Goal: Information Seeking & Learning: Learn about a topic

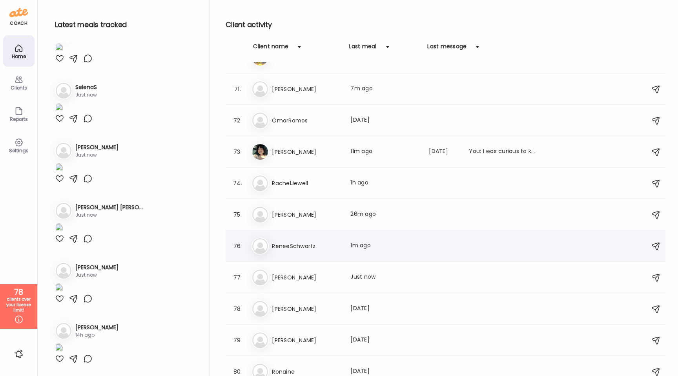
scroll to position [2760, 0]
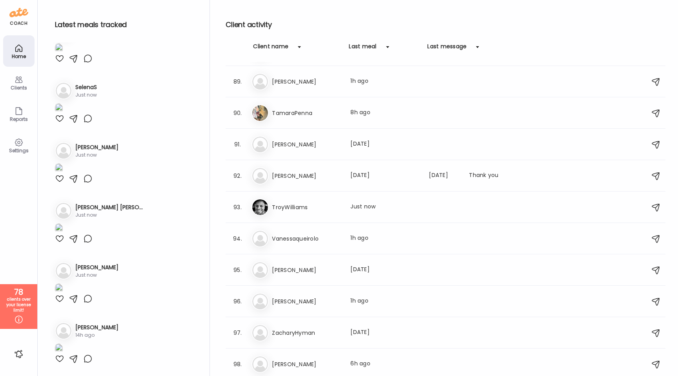
click at [315, 241] on h3 "Vanessaqueirolo" at bounding box center [306, 238] width 69 height 9
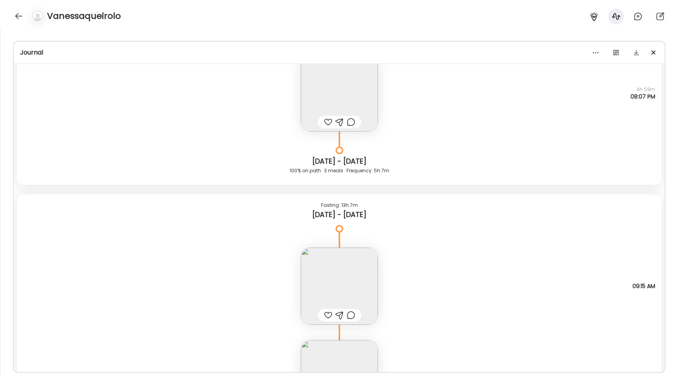
scroll to position [7677, 0]
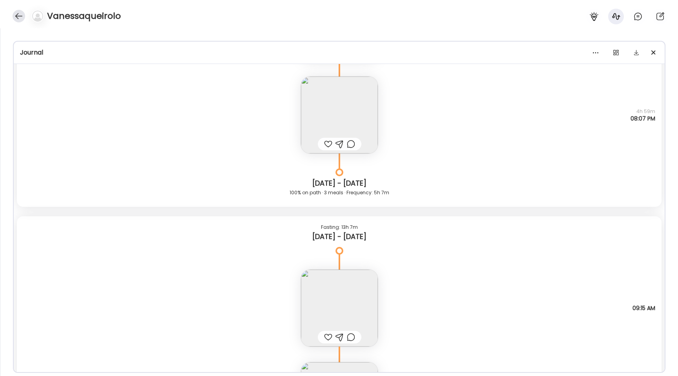
click at [16, 15] on div at bounding box center [19, 16] width 13 height 13
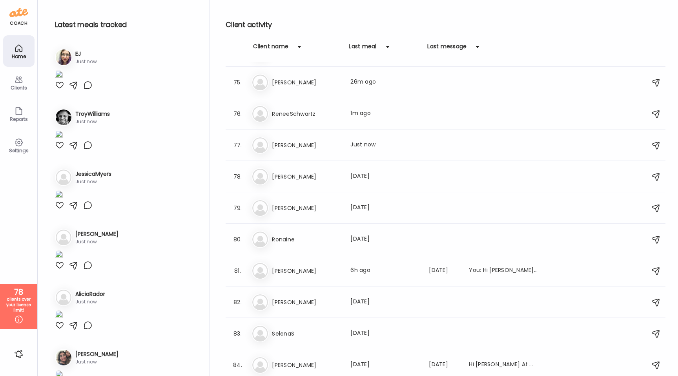
scroll to position [2237, 0]
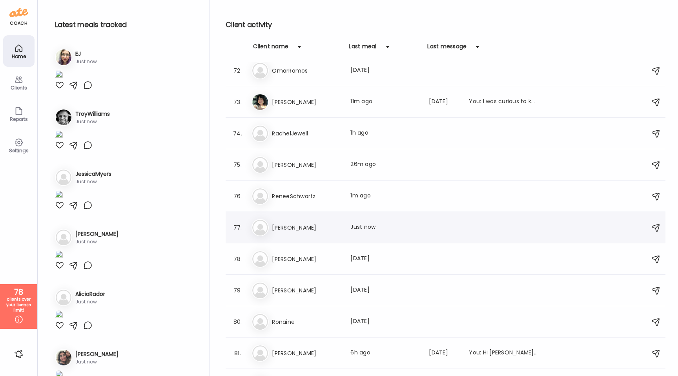
click at [318, 221] on div "Ri Ricardo Penafiel Last meal: Just now" at bounding box center [447, 227] width 391 height 17
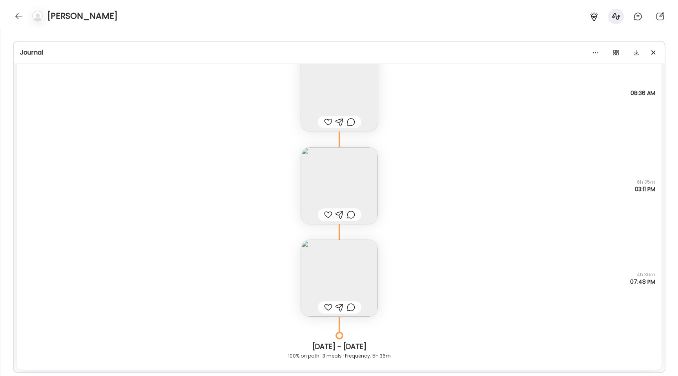
scroll to position [11380, 0]
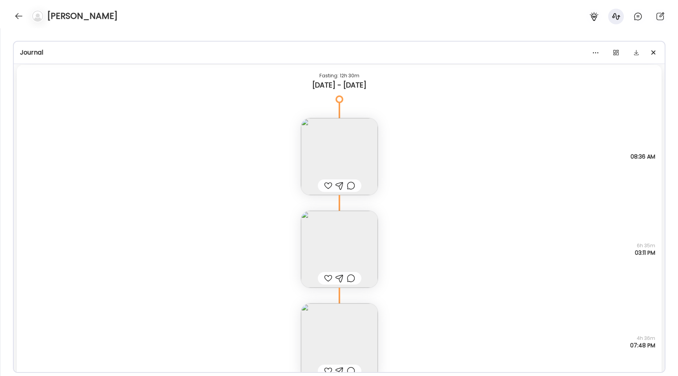
click at [342, 231] on img at bounding box center [339, 249] width 77 height 77
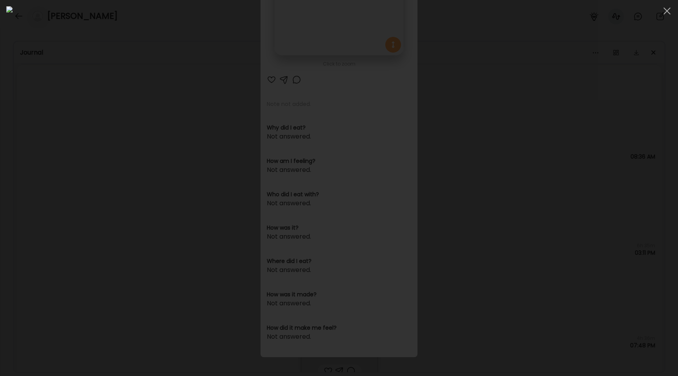
click at [106, 149] on div at bounding box center [339, 188] width 666 height 364
click at [106, 149] on div "Ate Coach Dashboard Wahoo! It’s official Take a moment to set up your Coach Pro…" at bounding box center [339, 188] width 678 height 376
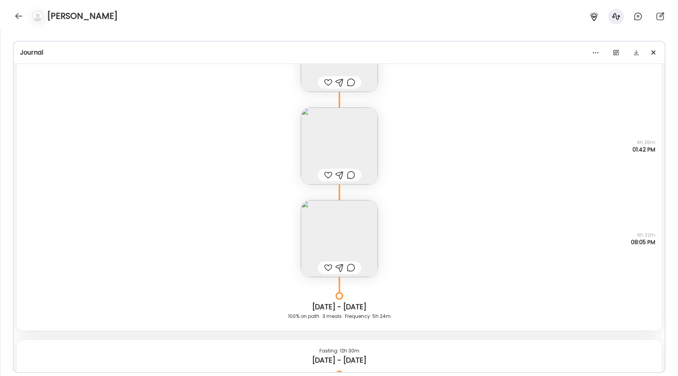
scroll to position [11061, 0]
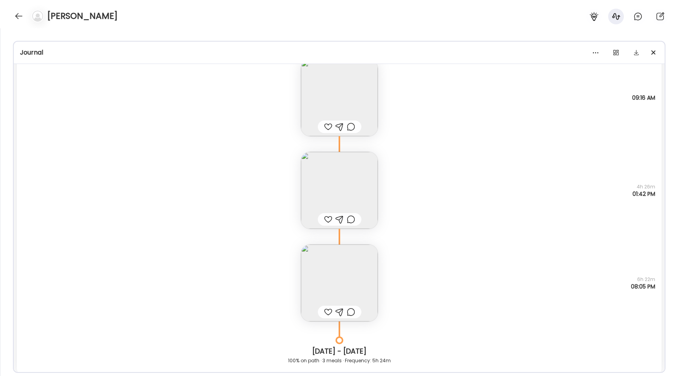
click at [333, 182] on img at bounding box center [339, 190] width 77 height 77
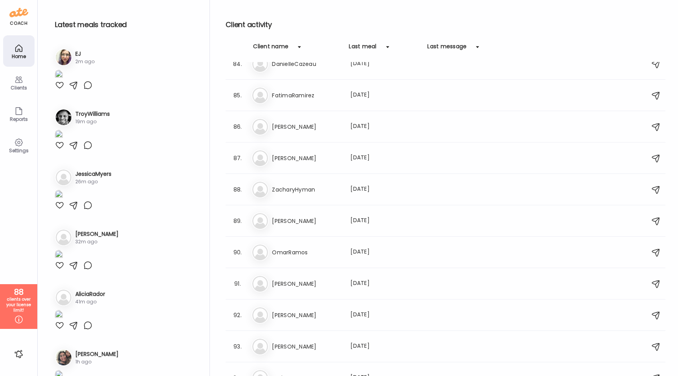
scroll to position [2760, 0]
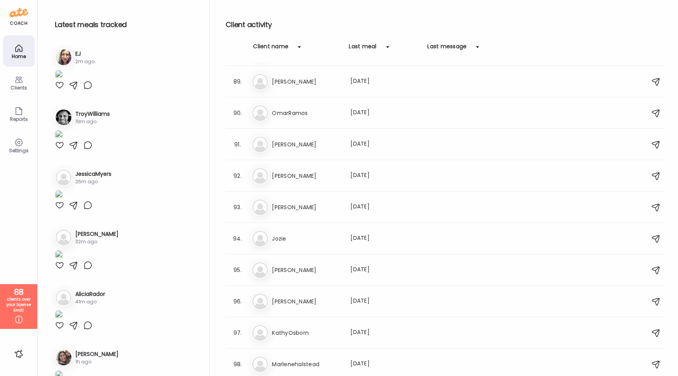
click at [303, 39] on div "Client activity Client name Last meal Last message 1. EJ EJ Last meal: 5m ago 2…" at bounding box center [446, 190] width 440 height 380
click at [301, 45] on div at bounding box center [300, 47] width 16 height 16
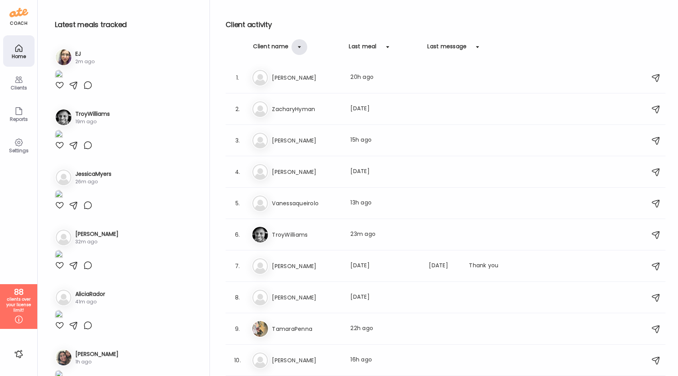
click at [301, 45] on div at bounding box center [300, 47] width 16 height 16
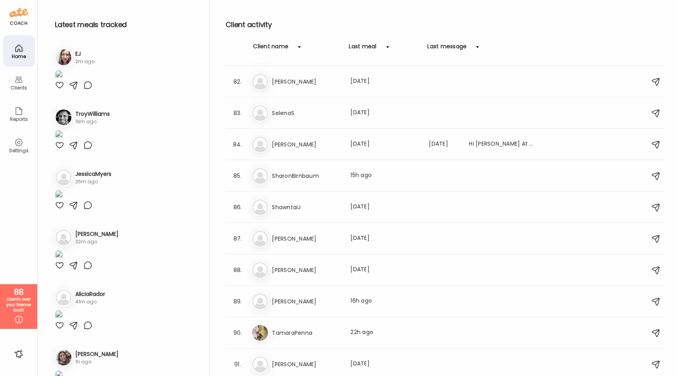
scroll to position [2760, 0]
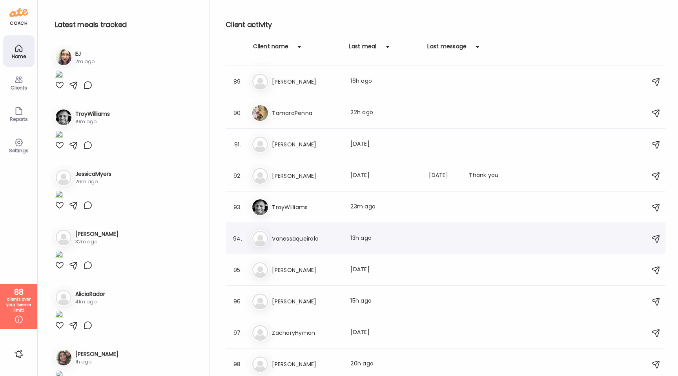
click at [310, 242] on h3 "Vanessaqueirolo" at bounding box center [306, 238] width 69 height 9
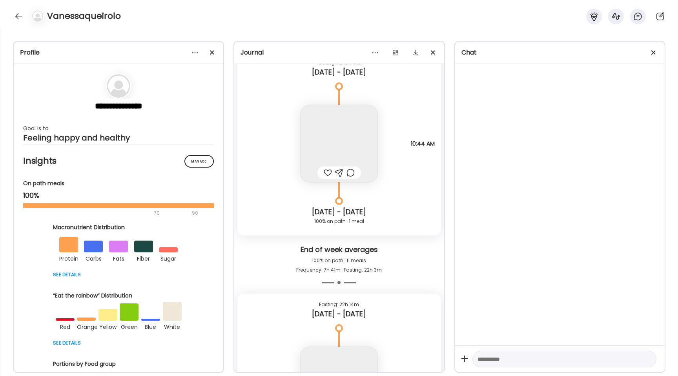
scroll to position [8567, 0]
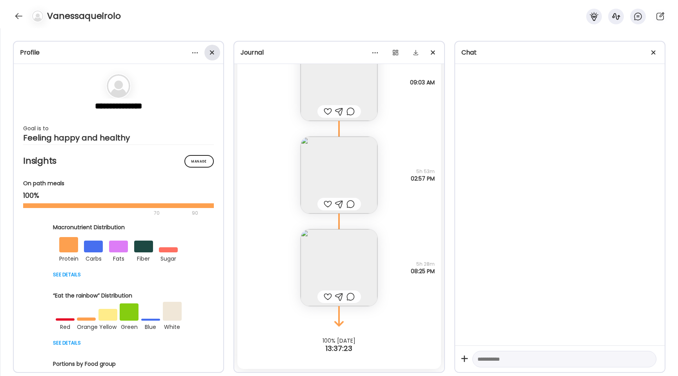
click at [212, 52] on span at bounding box center [212, 52] width 4 height 4
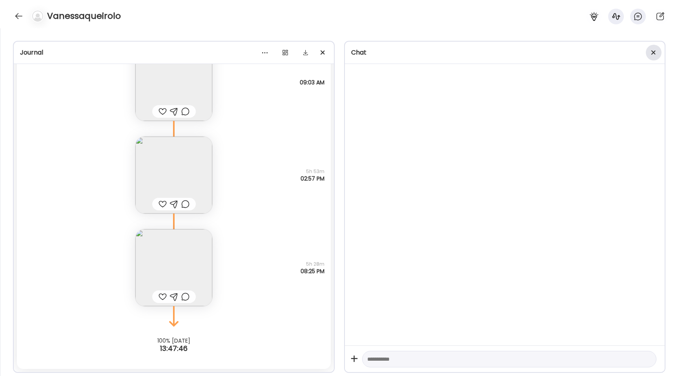
click at [655, 50] on div at bounding box center [654, 53] width 16 height 16
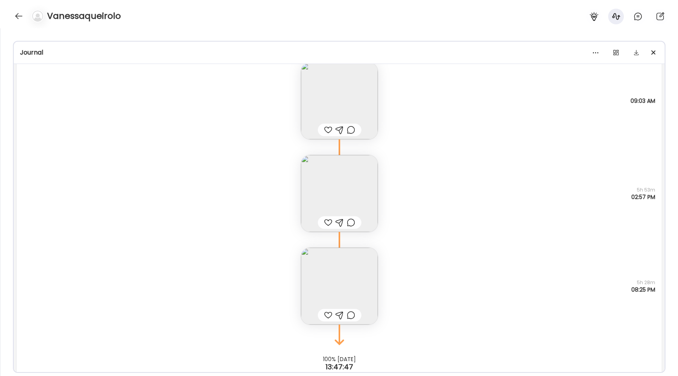
scroll to position [8528, 0]
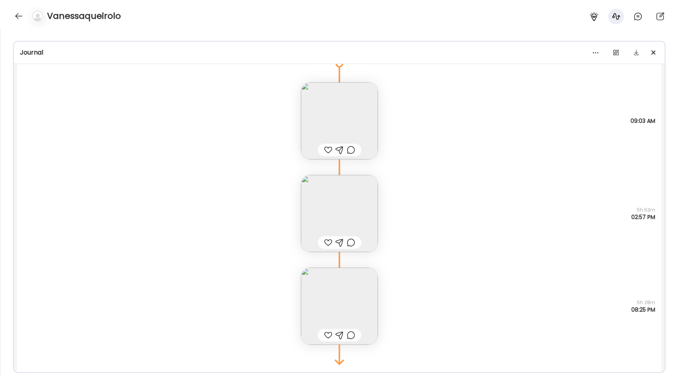
click at [343, 294] on img at bounding box center [339, 306] width 77 height 77
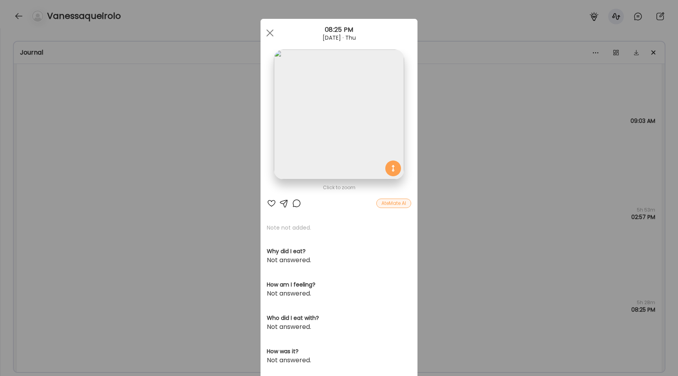
click at [317, 86] on img at bounding box center [339, 114] width 130 height 130
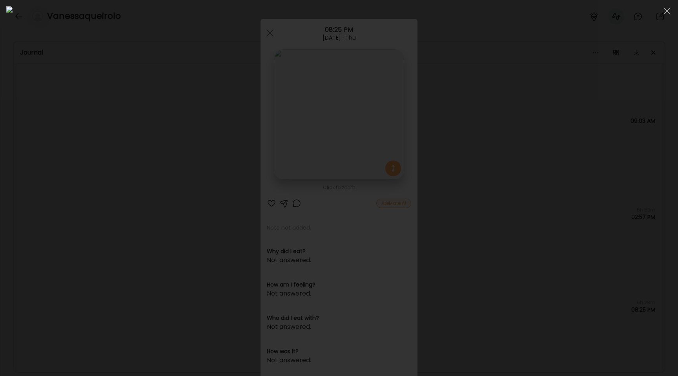
click at [84, 168] on div at bounding box center [339, 188] width 666 height 364
click at [84, 168] on div "Ate Coach Dashboard Wahoo! It’s official Take a moment to set up your Coach Pro…" at bounding box center [339, 188] width 678 height 376
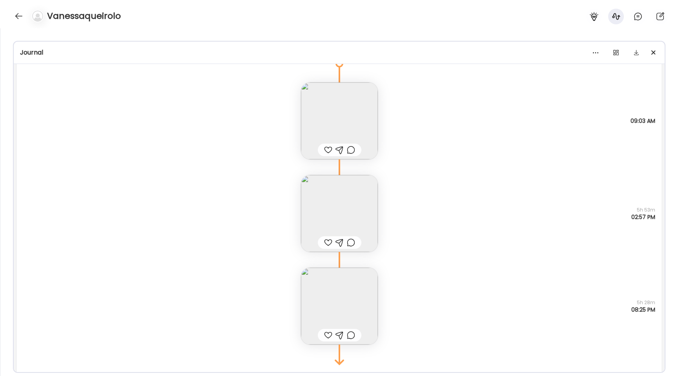
click at [331, 210] on img at bounding box center [339, 213] width 77 height 77
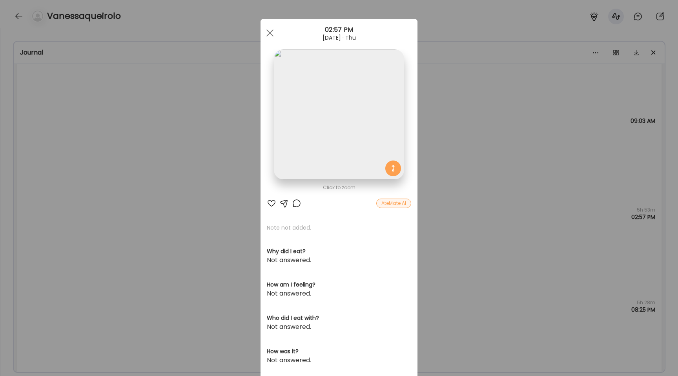
click at [326, 79] on img at bounding box center [339, 114] width 130 height 130
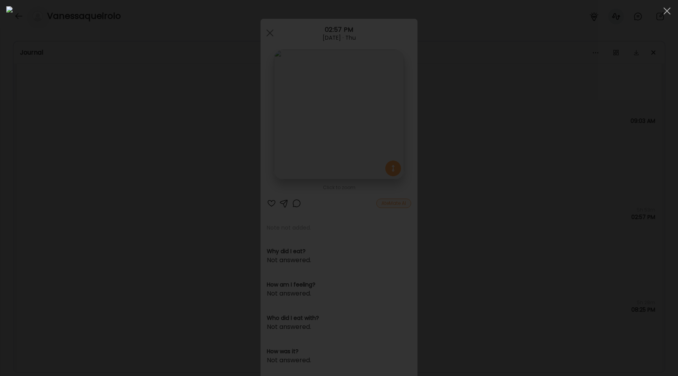
click at [132, 167] on div at bounding box center [339, 188] width 666 height 364
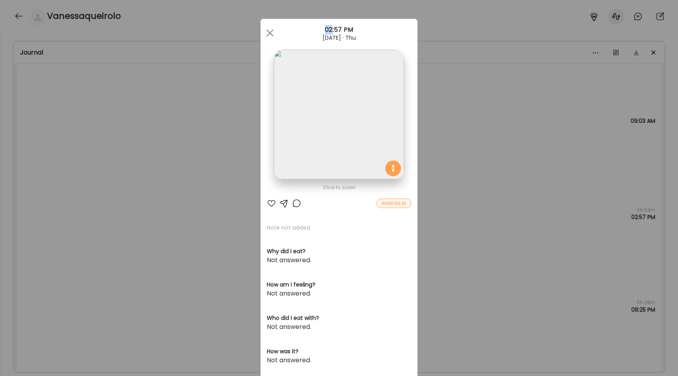
click at [132, 167] on div "Ate Coach Dashboard Wahoo! It’s official Take a moment to set up your Coach Pro…" at bounding box center [339, 188] width 678 height 376
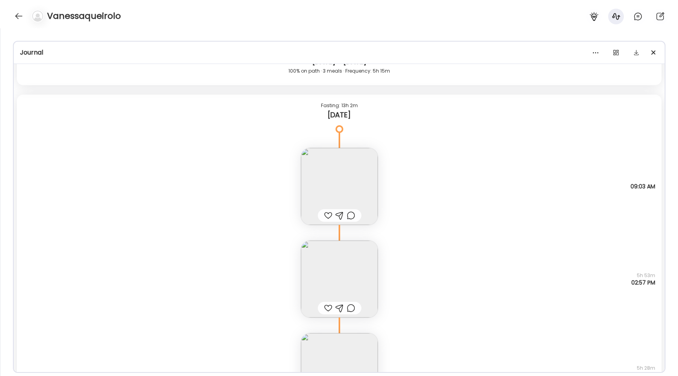
scroll to position [8436, 0]
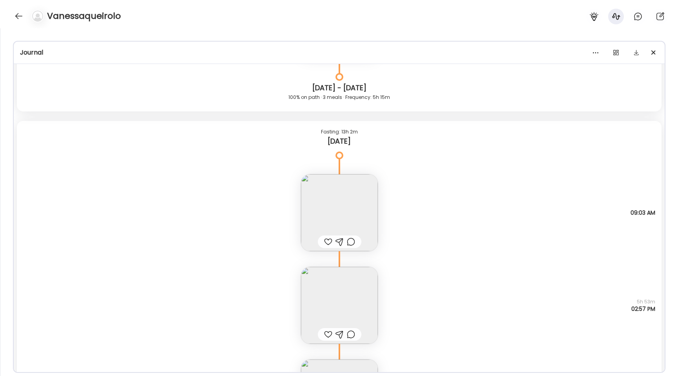
click at [339, 214] on img at bounding box center [339, 212] width 77 height 77
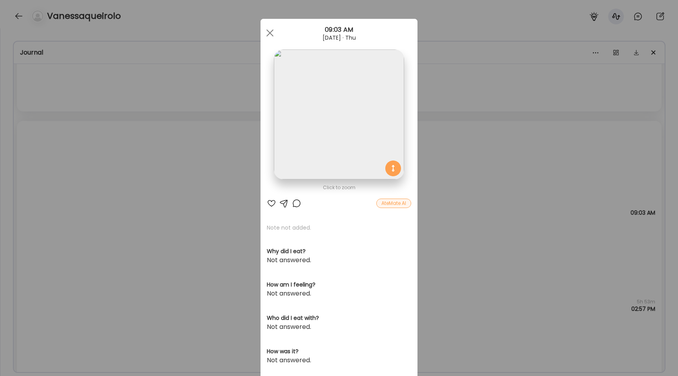
click at [317, 118] on img at bounding box center [339, 114] width 130 height 130
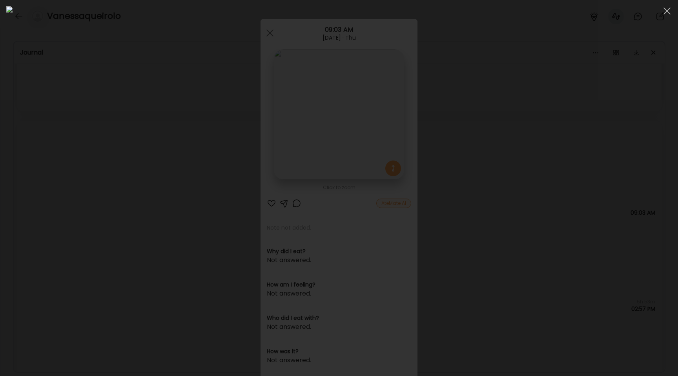
click at [140, 126] on div at bounding box center [339, 188] width 666 height 364
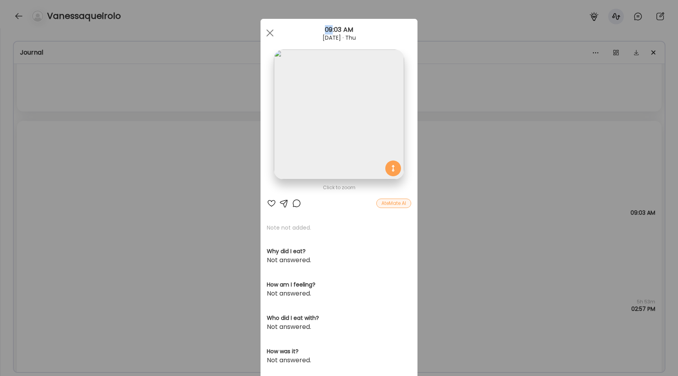
click at [140, 126] on div "Ate Coach Dashboard Wahoo! It’s official Take a moment to set up your Coach Pro…" at bounding box center [339, 188] width 678 height 376
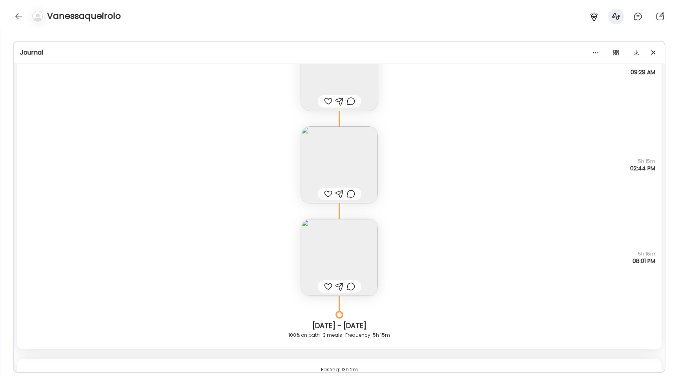
scroll to position [8144, 0]
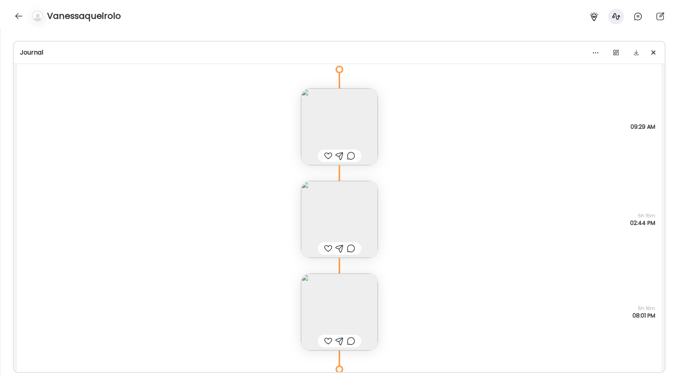
click at [356, 309] on img at bounding box center [339, 312] width 77 height 77
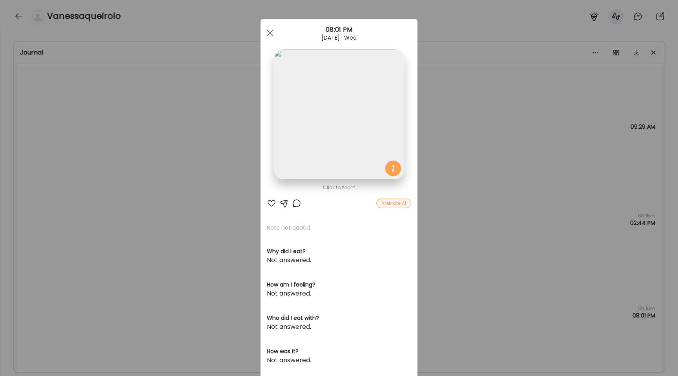
click at [360, 136] on img at bounding box center [339, 114] width 130 height 130
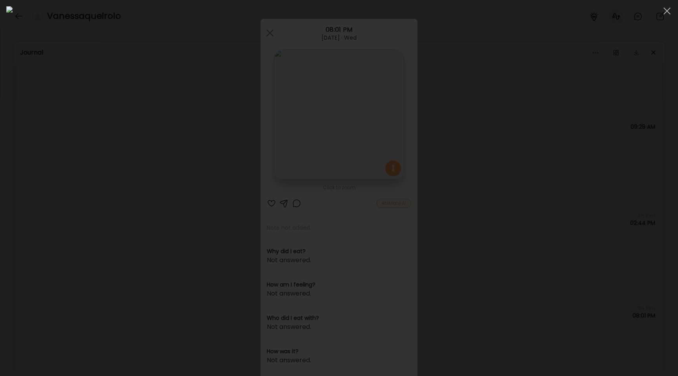
click at [96, 158] on div at bounding box center [339, 188] width 666 height 364
click at [95, 158] on div "Ate Coach Dashboard Wahoo! It’s official Take a moment to set up your Coach Pro…" at bounding box center [339, 188] width 678 height 376
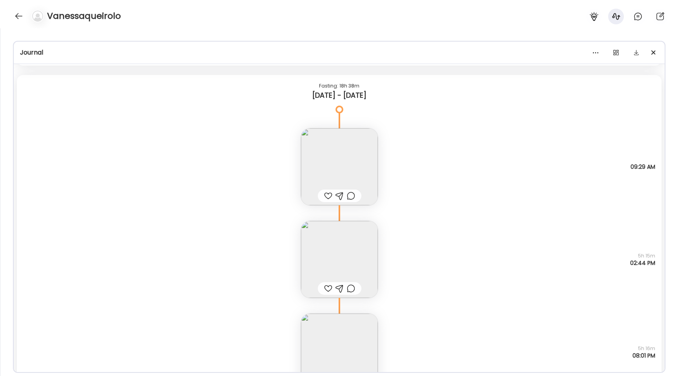
scroll to position [8099, 0]
click at [325, 175] on img at bounding box center [339, 171] width 77 height 77
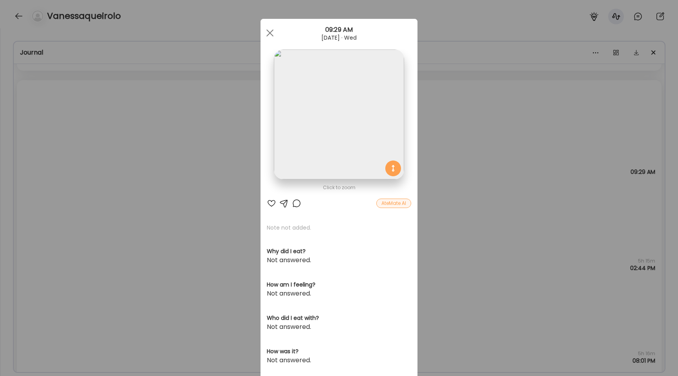
click at [303, 137] on img at bounding box center [339, 114] width 130 height 130
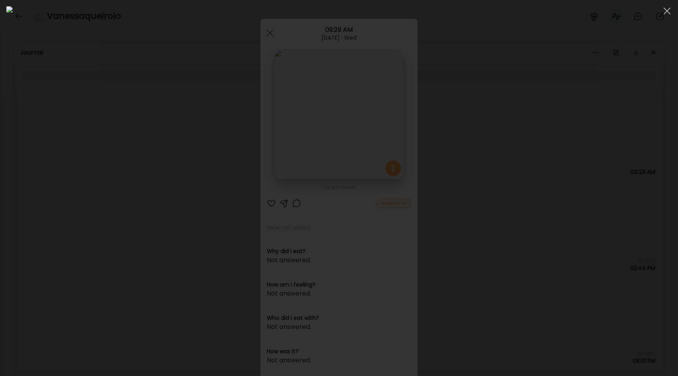
click at [110, 72] on div at bounding box center [339, 188] width 666 height 364
click at [110, 72] on div "Ate Coach Dashboard Wahoo! It’s official Take a moment to set up your Coach Pro…" at bounding box center [339, 188] width 678 height 376
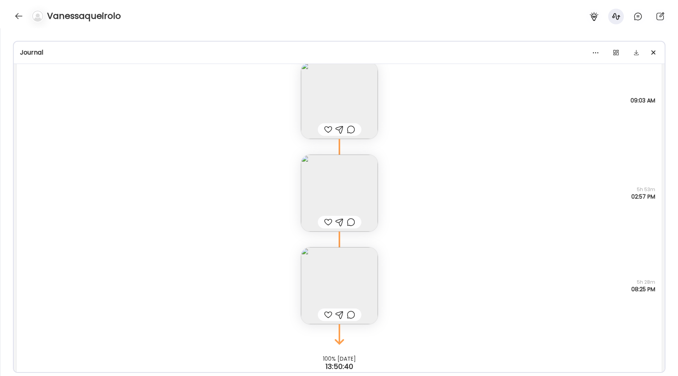
scroll to position [8567, 0]
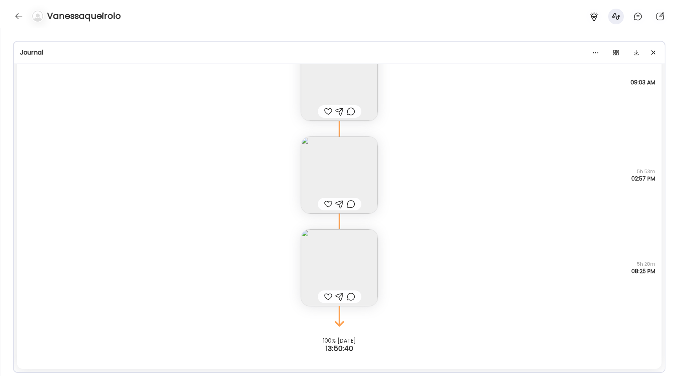
click at [343, 166] on img at bounding box center [339, 175] width 77 height 77
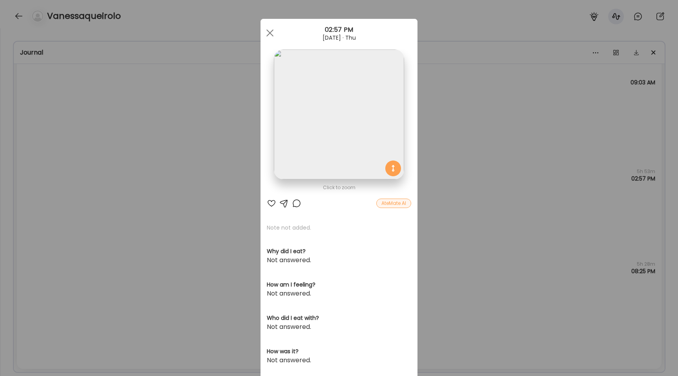
click at [353, 107] on img at bounding box center [339, 114] width 130 height 130
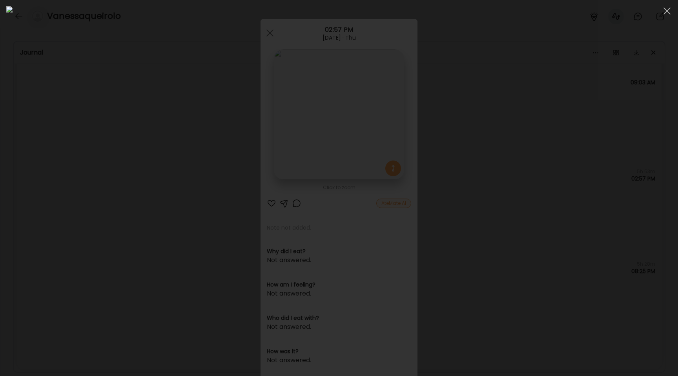
click at [130, 205] on div at bounding box center [339, 188] width 666 height 364
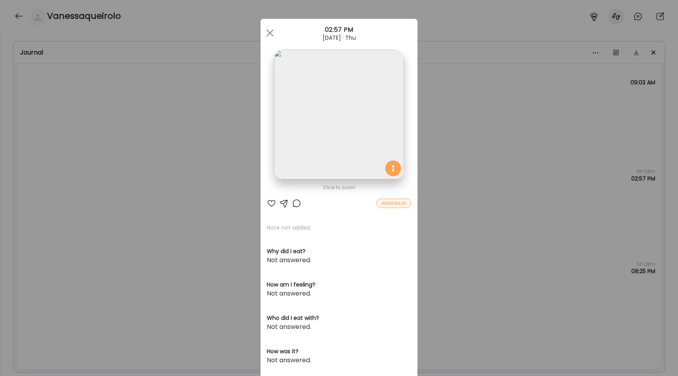
click at [122, 201] on div "Ate Coach Dashboard Wahoo! It’s official Take a moment to set up your Coach Pro…" at bounding box center [339, 188] width 678 height 376
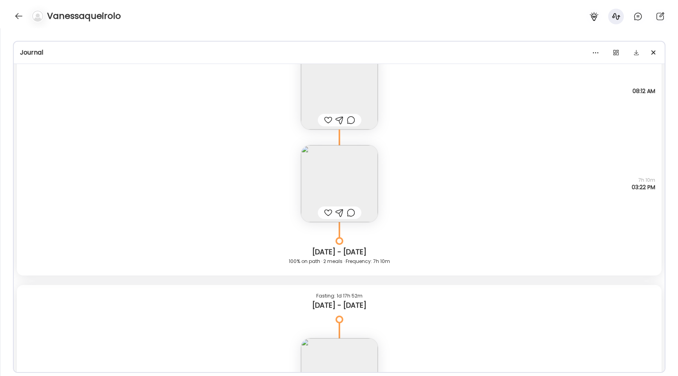
scroll to position [6822, 0]
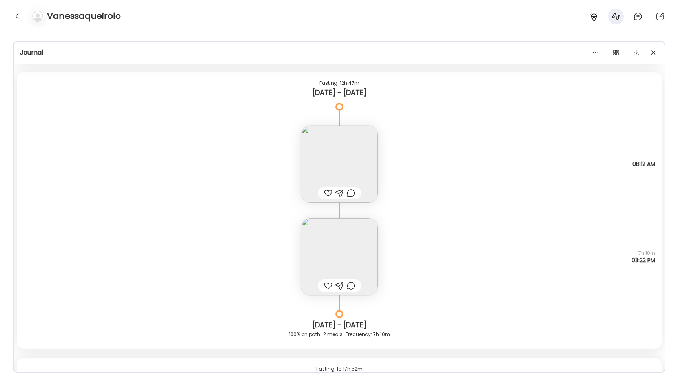
click at [334, 174] on img at bounding box center [339, 164] width 77 height 77
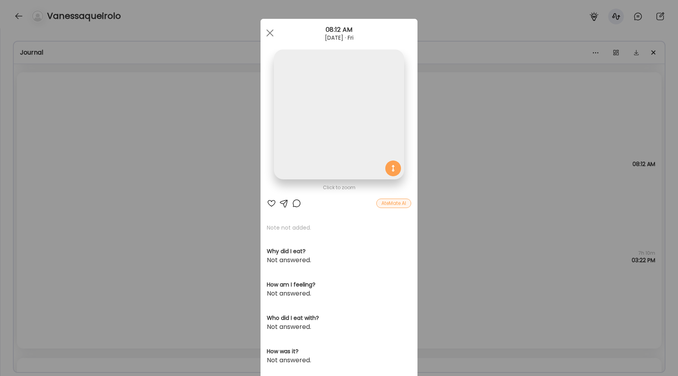
click at [320, 117] on img at bounding box center [339, 114] width 130 height 130
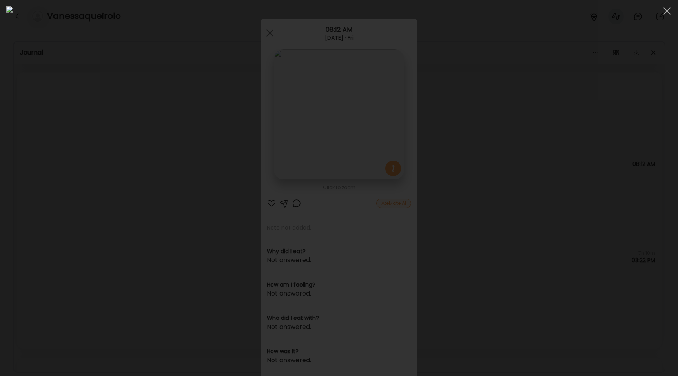
click at [65, 61] on div at bounding box center [339, 188] width 666 height 364
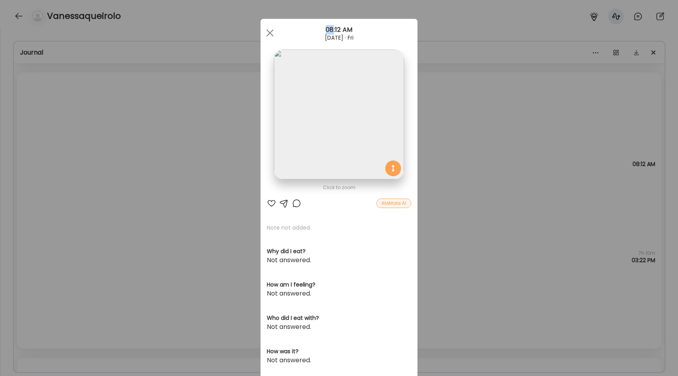
click at [65, 61] on div "Ate Coach Dashboard Wahoo! It’s official Take a moment to set up your Coach Pro…" at bounding box center [339, 188] width 678 height 376
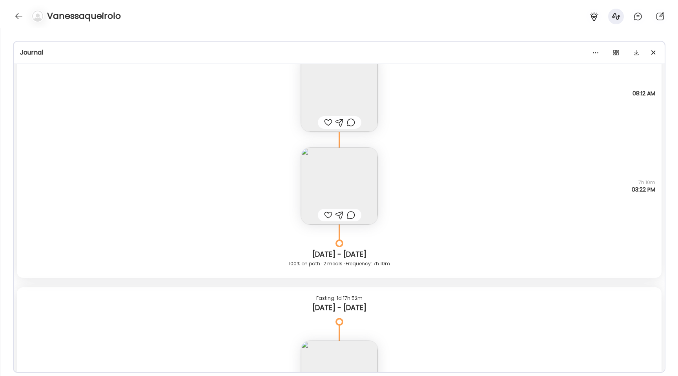
scroll to position [6930, 0]
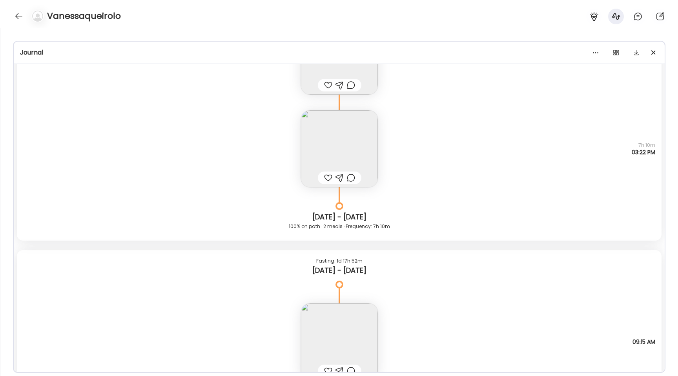
click at [357, 141] on img at bounding box center [339, 148] width 77 height 77
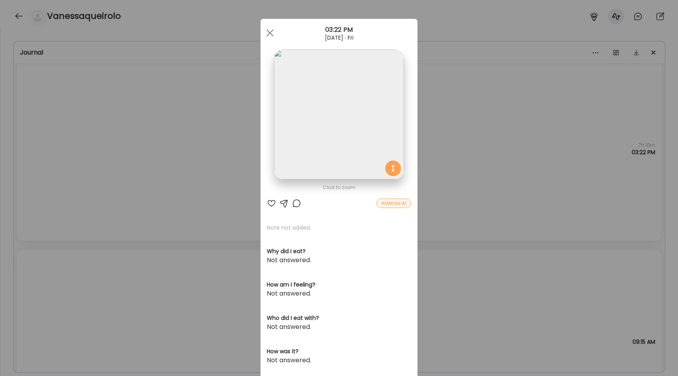
click at [329, 101] on img at bounding box center [339, 114] width 130 height 130
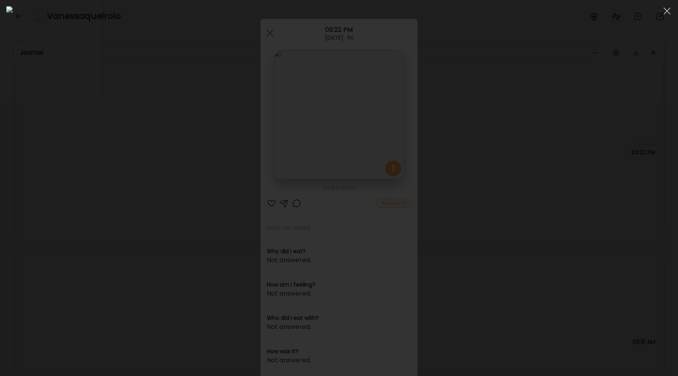
click at [42, 148] on div at bounding box center [339, 188] width 666 height 364
click at [42, 148] on div "Ate Coach Dashboard Wahoo! It’s official Take a moment to set up your Coach Pro…" at bounding box center [339, 188] width 678 height 376
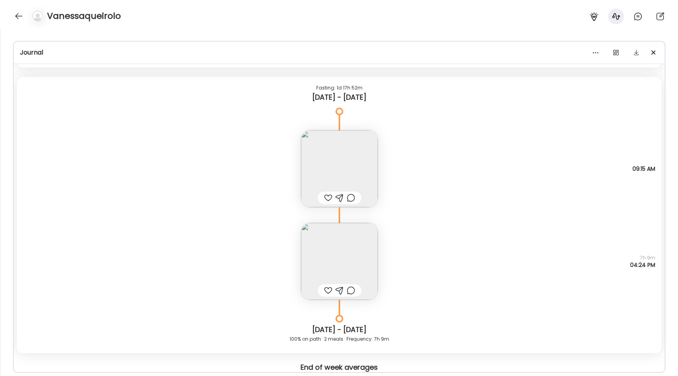
scroll to position [7125, 0]
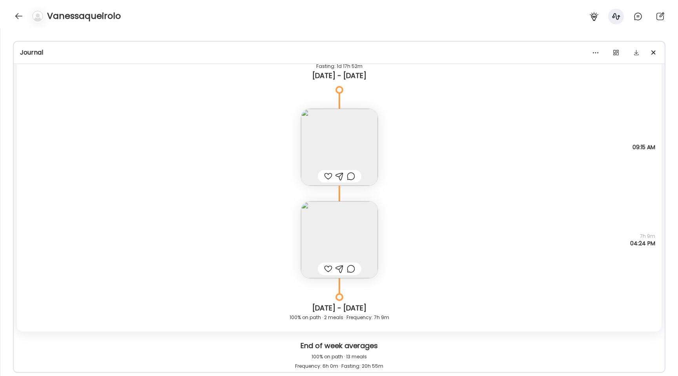
click at [327, 150] on img at bounding box center [339, 147] width 77 height 77
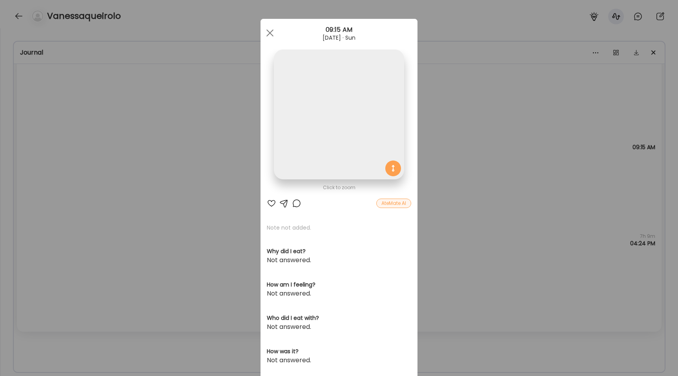
click at [326, 108] on img at bounding box center [339, 114] width 130 height 130
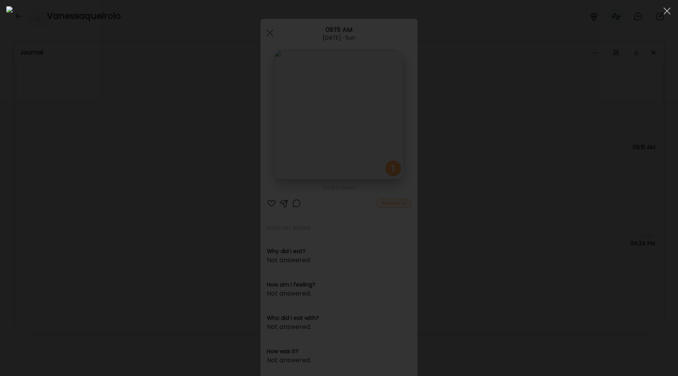
click at [69, 188] on div at bounding box center [339, 188] width 666 height 364
click at [69, 188] on div "Ate Coach Dashboard Wahoo! It’s official Take a moment to set up your Coach Pro…" at bounding box center [339, 188] width 678 height 376
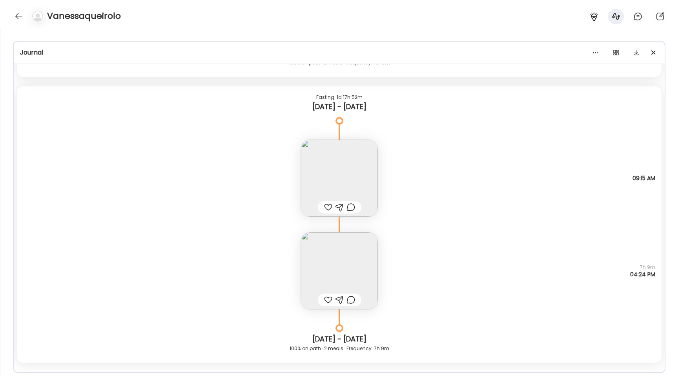
scroll to position [7085, 0]
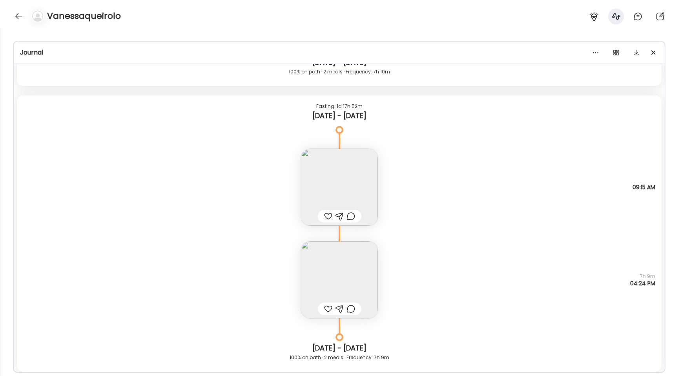
click at [341, 282] on img at bounding box center [339, 279] width 77 height 77
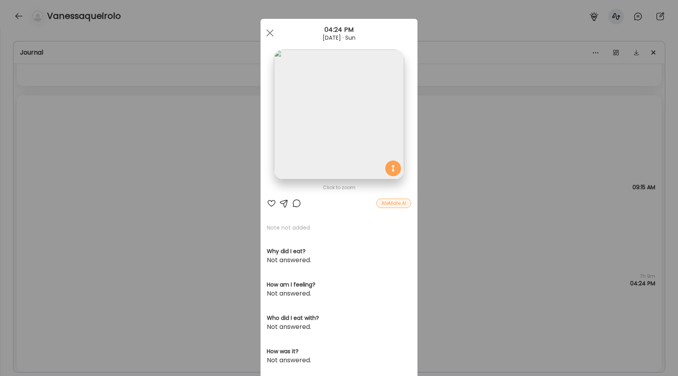
click at [289, 130] on img at bounding box center [339, 114] width 130 height 130
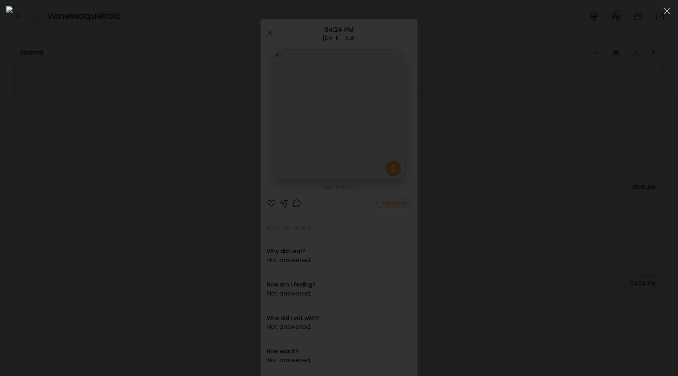
click at [80, 79] on div at bounding box center [339, 188] width 666 height 364
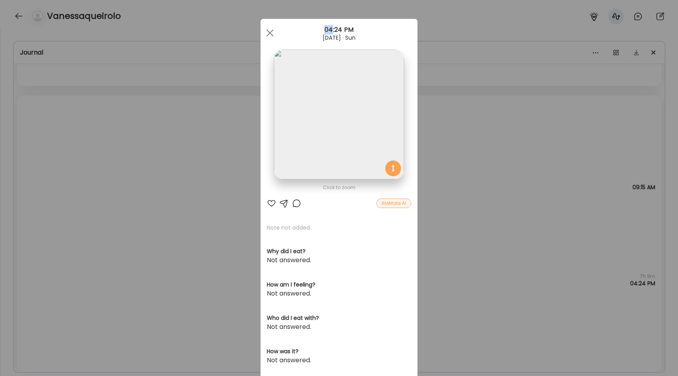
click at [80, 79] on div "Ate Coach Dashboard Wahoo! It’s official Take a moment to set up your Coach Pro…" at bounding box center [339, 188] width 678 height 376
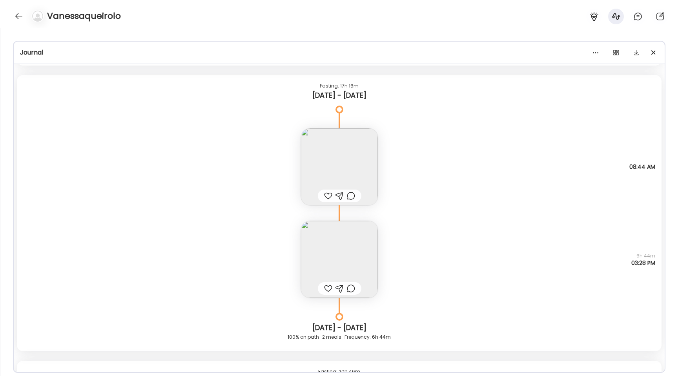
scroll to position [4696, 0]
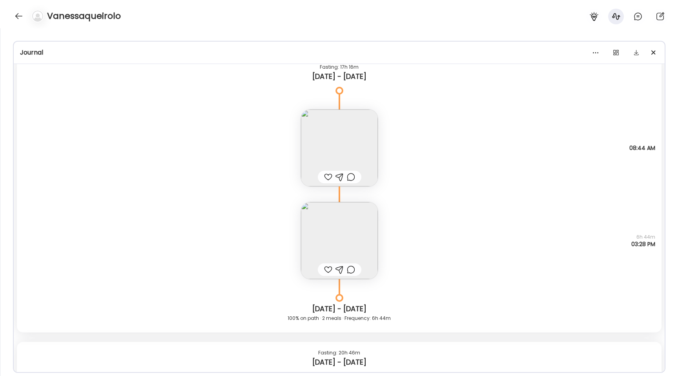
click at [326, 238] on img at bounding box center [339, 240] width 77 height 77
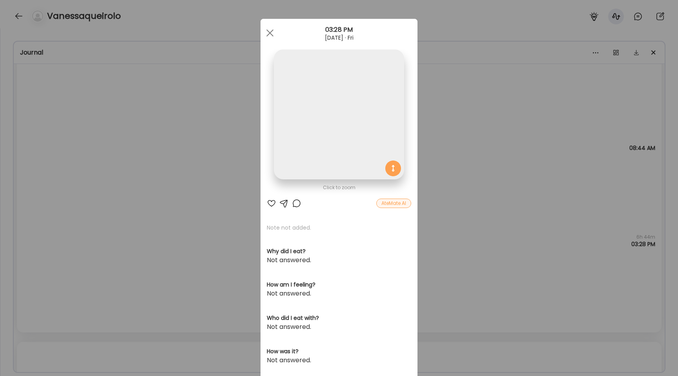
click at [285, 111] on img at bounding box center [339, 114] width 130 height 130
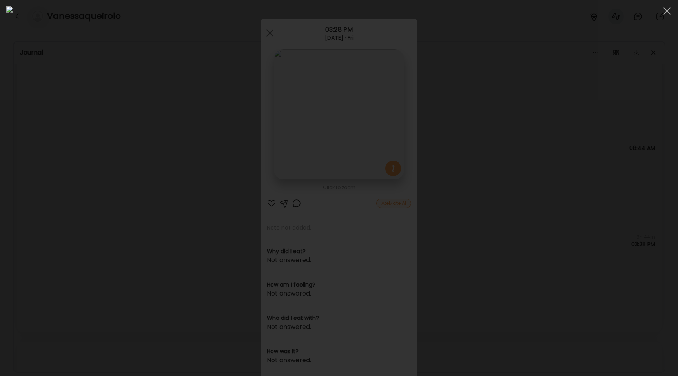
click at [8, 121] on div at bounding box center [339, 188] width 666 height 364
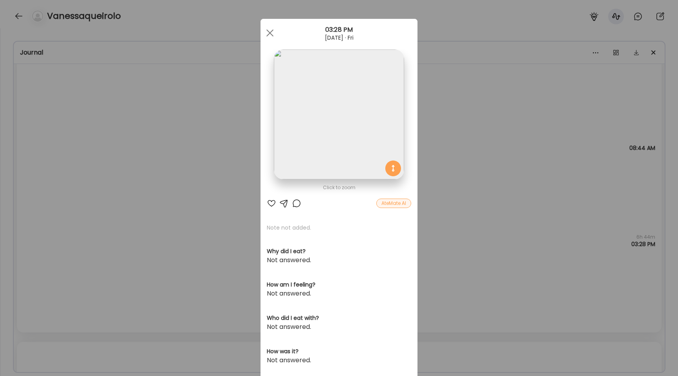
click at [51, 142] on div "Ate Coach Dashboard Wahoo! It’s official Take a moment to set up your Coach Pro…" at bounding box center [339, 188] width 678 height 376
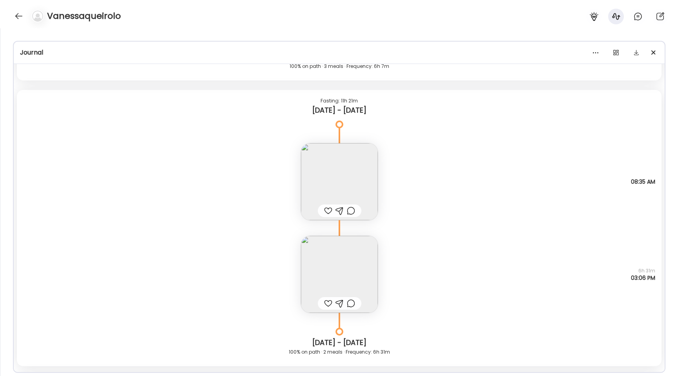
scroll to position [3750, 0]
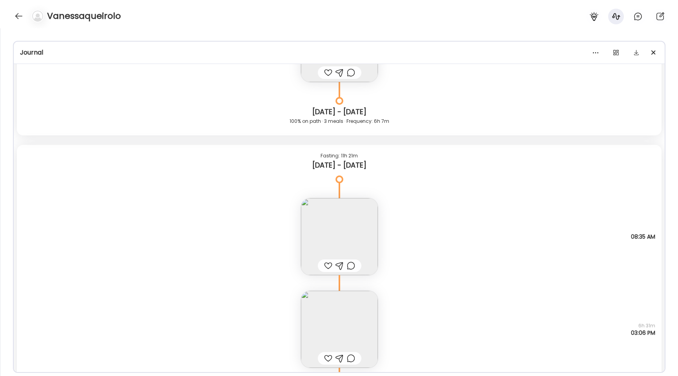
click at [318, 223] on img at bounding box center [339, 236] width 77 height 77
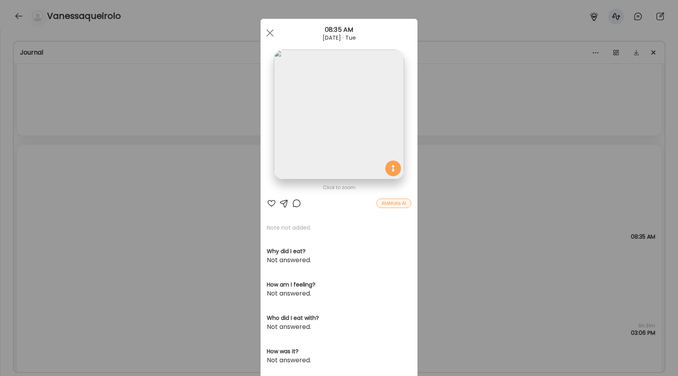
click at [195, 192] on div "Ate Coach Dashboard Wahoo! It’s official Take a moment to set up your Coach Pro…" at bounding box center [339, 188] width 678 height 376
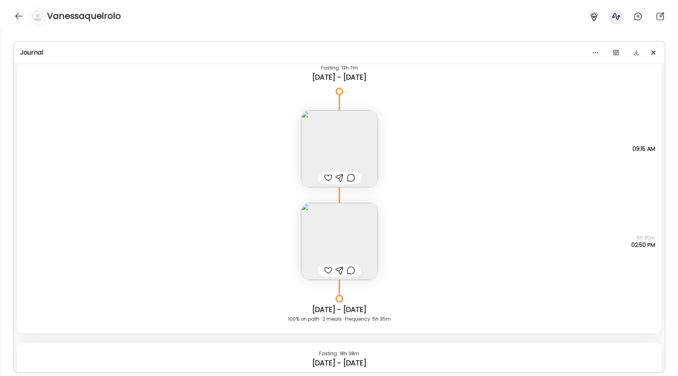
scroll to position [7901, 0]
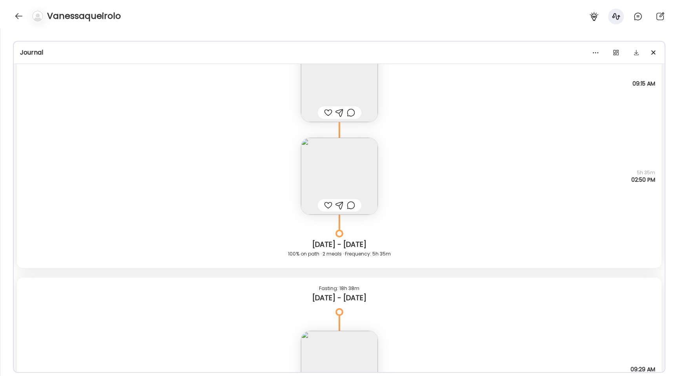
click at [327, 160] on img at bounding box center [339, 176] width 77 height 77
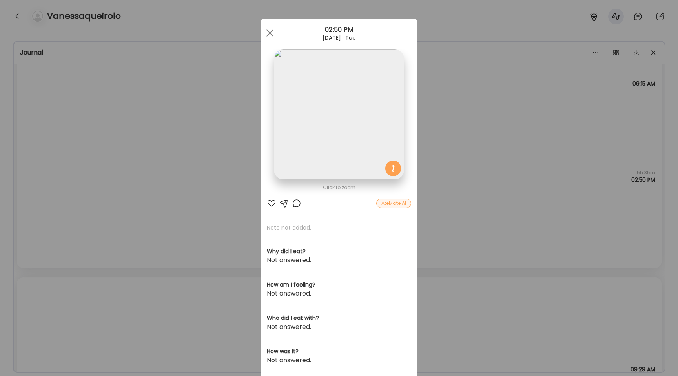
click at [338, 76] on img at bounding box center [339, 114] width 130 height 130
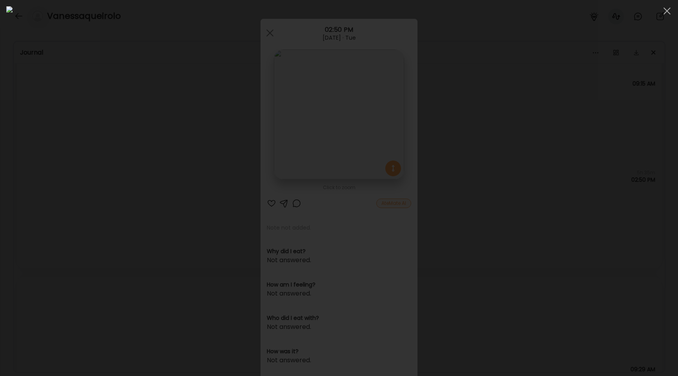
click at [111, 177] on div at bounding box center [339, 188] width 666 height 364
click at [111, 177] on div "Ate Coach Dashboard Wahoo! It’s official Take a moment to set up your Coach Pro…" at bounding box center [339, 188] width 678 height 376
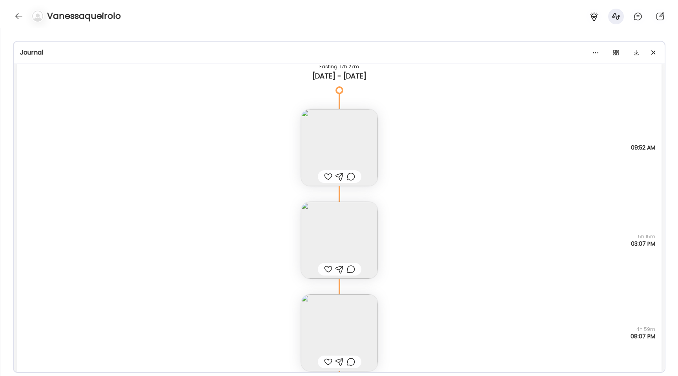
scroll to position [7413, 0]
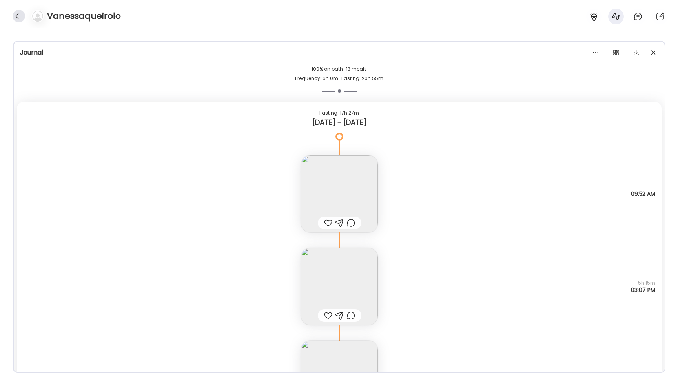
click at [17, 16] on div at bounding box center [19, 16] width 13 height 13
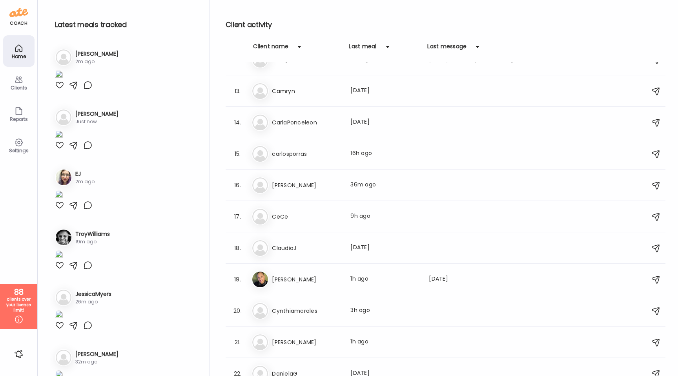
scroll to position [389, 0]
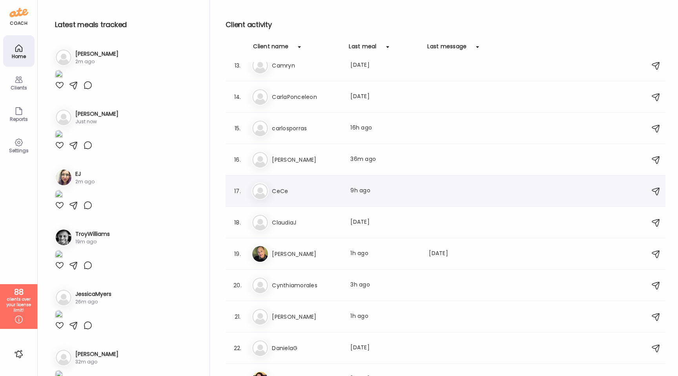
click at [322, 196] on div "[PERSON_NAME] Last meal: 9h ago" at bounding box center [447, 191] width 391 height 17
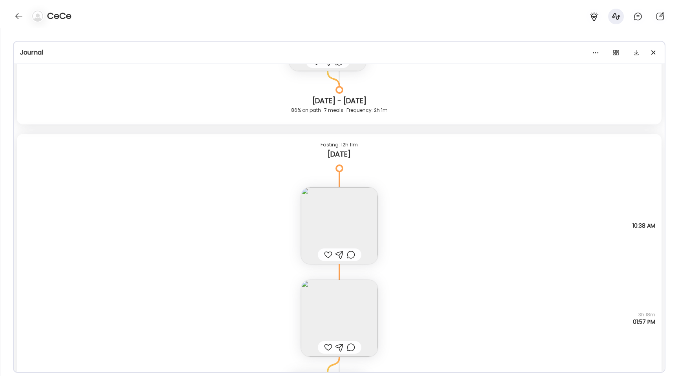
scroll to position [11492, 0]
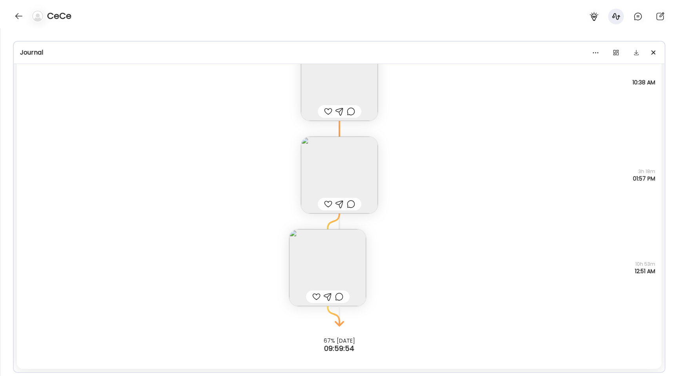
click at [328, 152] on img at bounding box center [339, 175] width 77 height 77
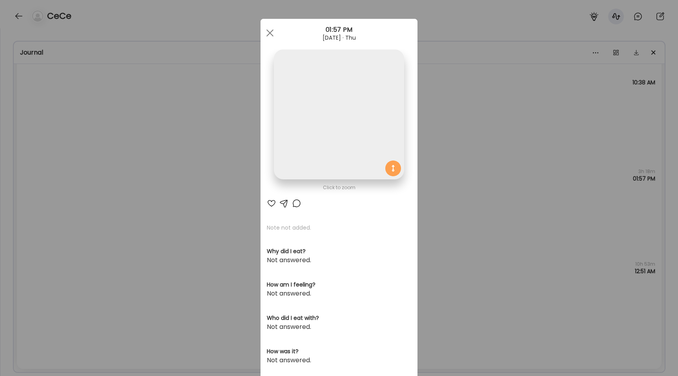
click at [320, 78] on img at bounding box center [339, 114] width 130 height 130
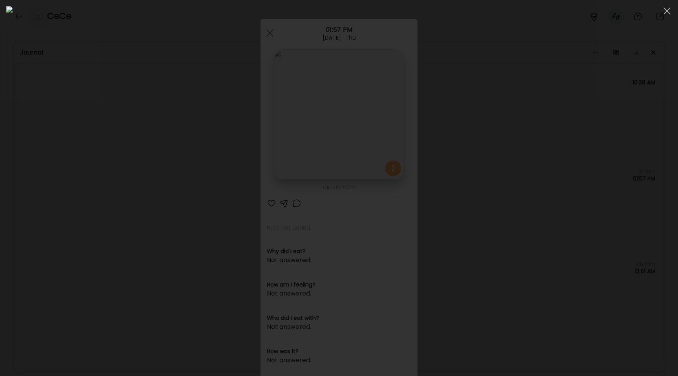
click at [143, 137] on div at bounding box center [339, 188] width 666 height 364
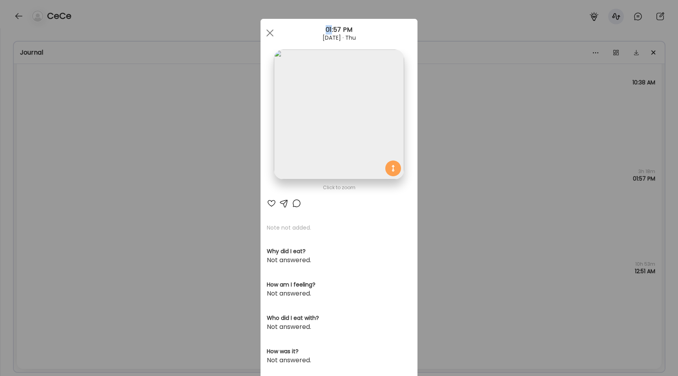
click at [143, 137] on div "Ate Coach Dashboard Wahoo! It’s official Take a moment to set up your Coach Pro…" at bounding box center [339, 188] width 678 height 376
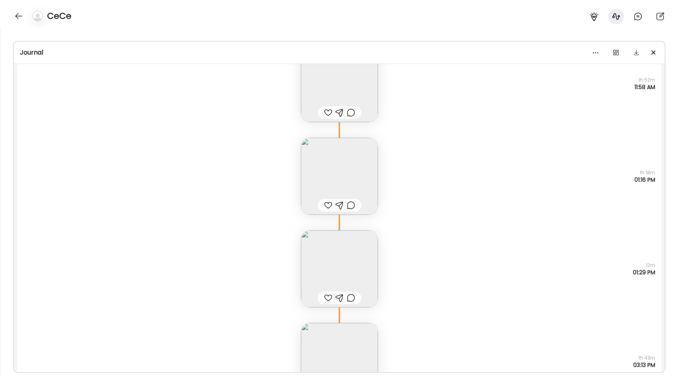
scroll to position [9208, 0]
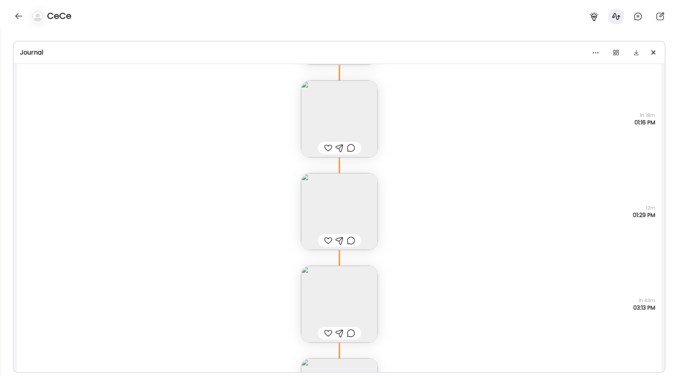
click at [310, 119] on img at bounding box center [339, 118] width 77 height 77
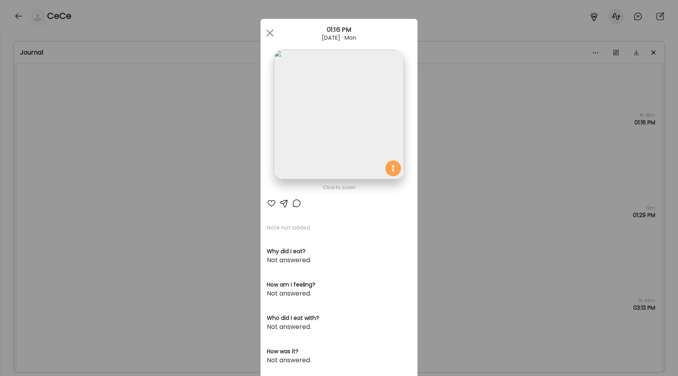
click at [305, 87] on img at bounding box center [339, 114] width 130 height 130
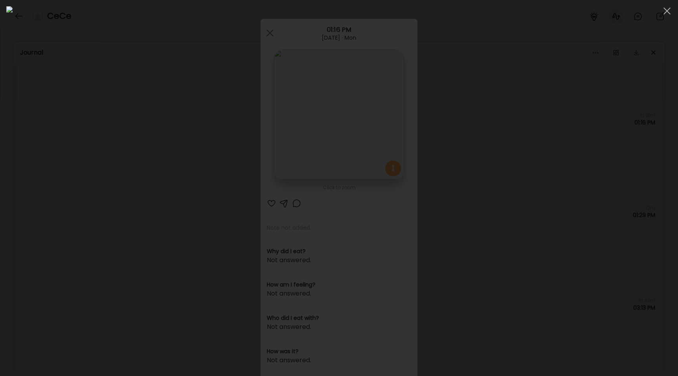
click at [123, 148] on div at bounding box center [339, 188] width 666 height 364
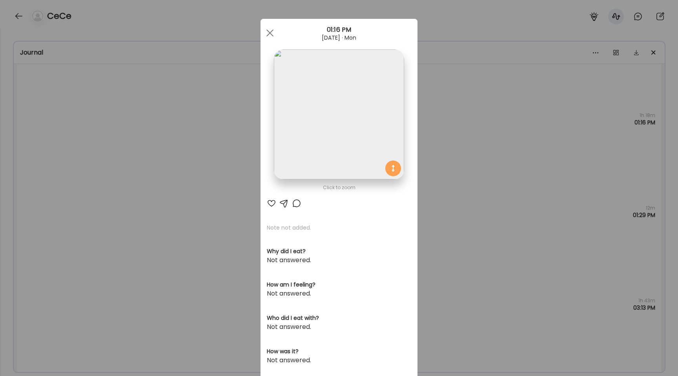
click at [123, 148] on div "Ate Coach Dashboard Wahoo! It’s official Take a moment to set up your Coach Pro…" at bounding box center [339, 188] width 678 height 376
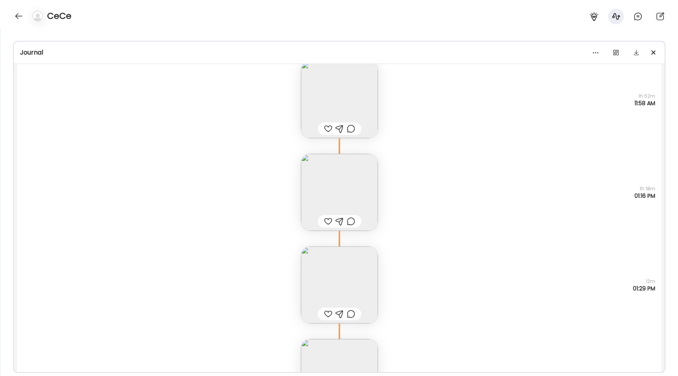
scroll to position [9186, 0]
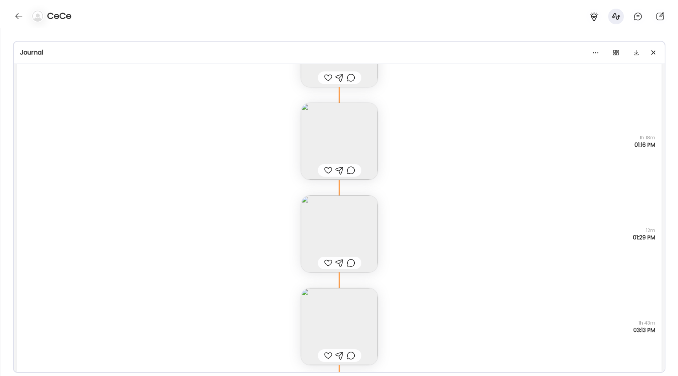
click at [342, 155] on img at bounding box center [339, 141] width 77 height 77
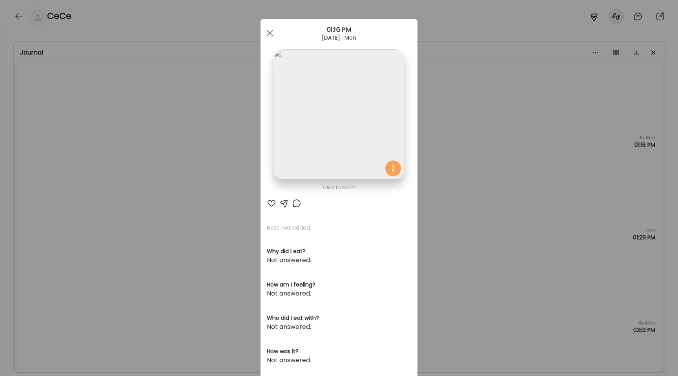
click at [336, 120] on img at bounding box center [339, 114] width 130 height 130
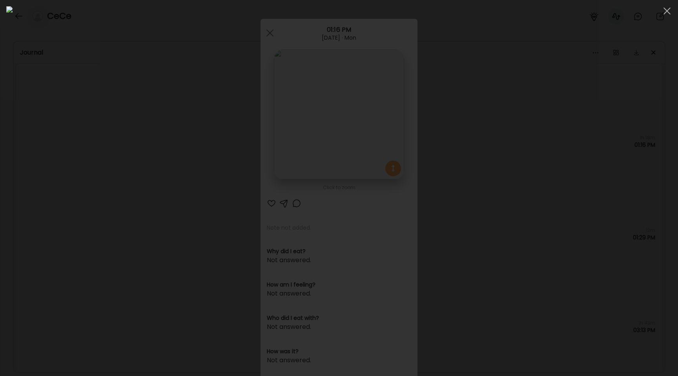
click at [65, 186] on div at bounding box center [339, 188] width 666 height 364
click at [65, 186] on div "Ate Coach Dashboard Wahoo! It’s official Take a moment to set up your Coach Pro…" at bounding box center [339, 188] width 678 height 376
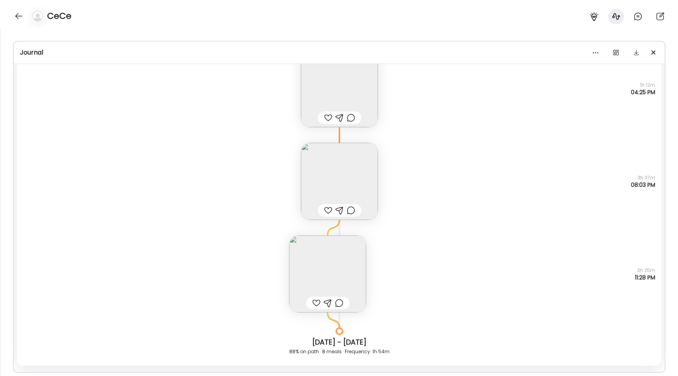
scroll to position [9526, 0]
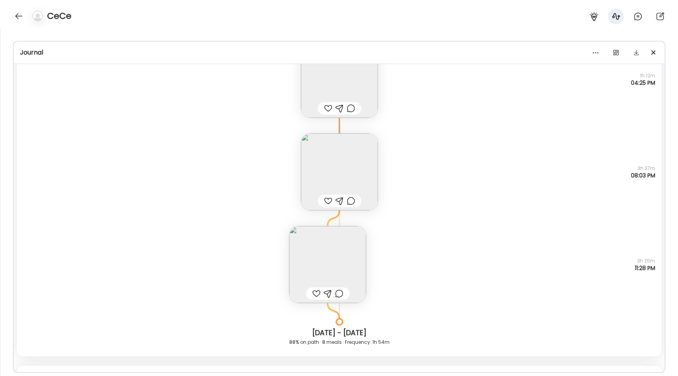
click at [358, 163] on img at bounding box center [339, 171] width 77 height 77
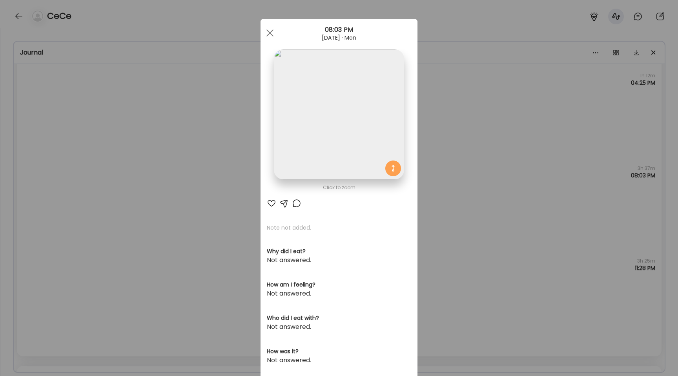
click at [340, 123] on img at bounding box center [339, 114] width 130 height 130
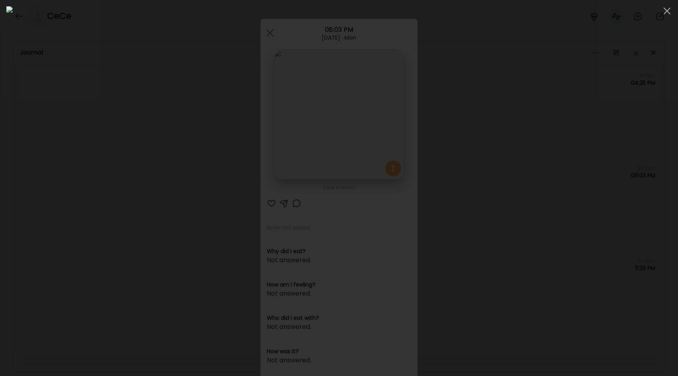
click at [126, 152] on div at bounding box center [339, 188] width 666 height 364
click at [126, 152] on div "Ate Coach Dashboard Wahoo! It’s official Take a moment to set up your Coach Pro…" at bounding box center [339, 188] width 678 height 376
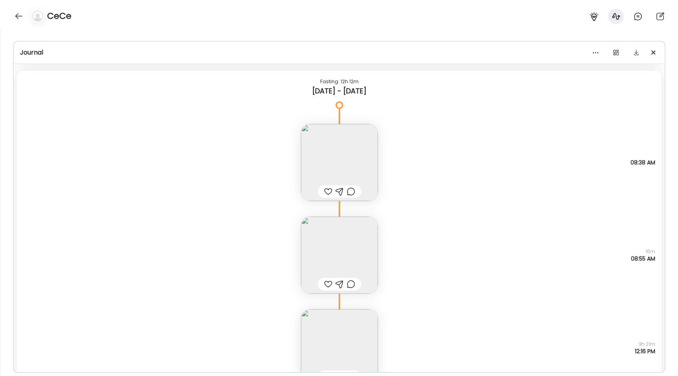
scroll to position [2770, 0]
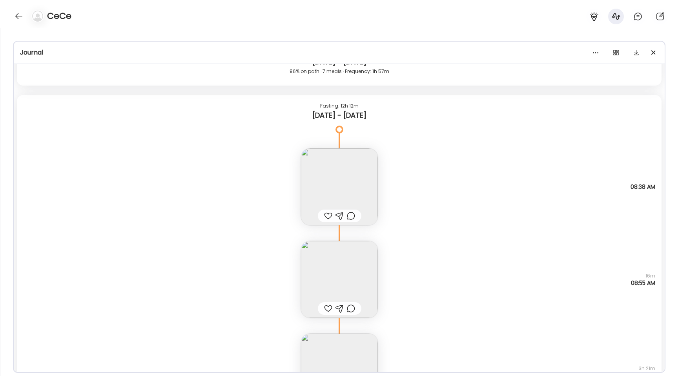
click at [321, 186] on img at bounding box center [339, 186] width 77 height 77
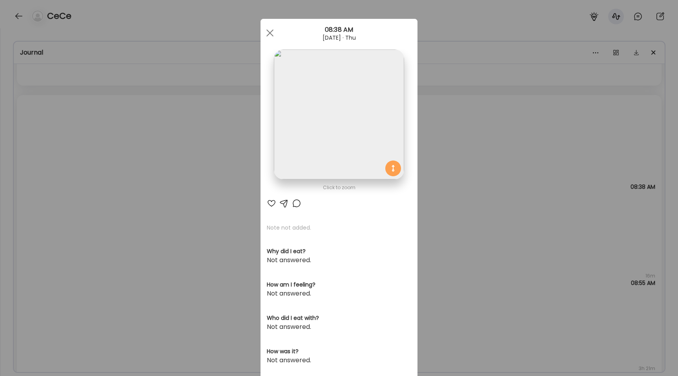
click at [310, 111] on img at bounding box center [339, 114] width 130 height 130
